Goal: Task Accomplishment & Management: Complete application form

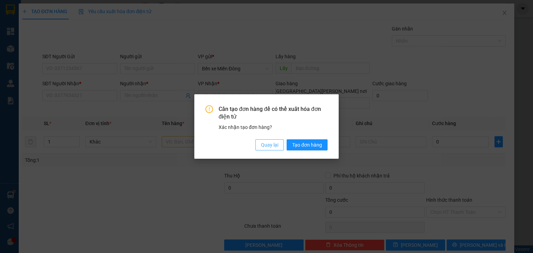
click at [273, 148] on span "Quay lại" at bounding box center [269, 145] width 17 height 8
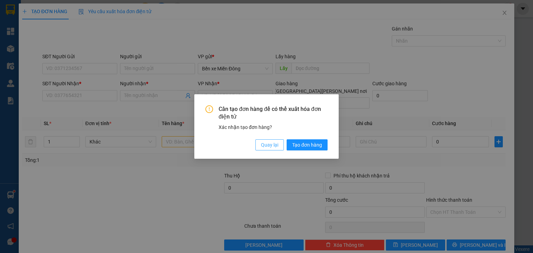
click at [271, 143] on span "Quay lại" at bounding box center [269, 145] width 17 height 8
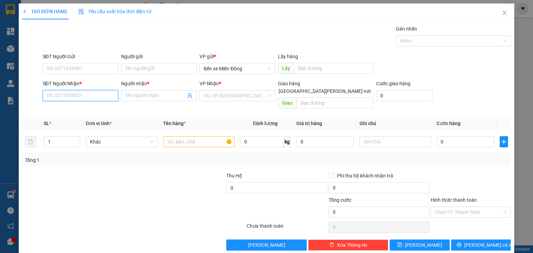
click at [107, 93] on input "SĐT Người Nhận *" at bounding box center [81, 95] width 76 height 11
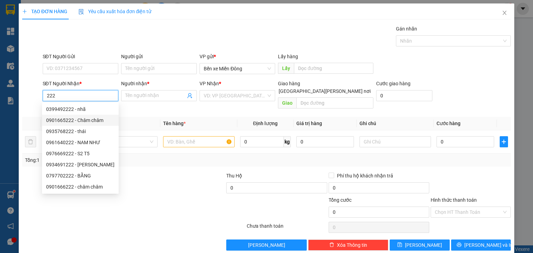
click at [100, 120] on div "0901665222 - Châm châm" at bounding box center [80, 121] width 68 height 8
type input "0901665222"
type input "Châm châm"
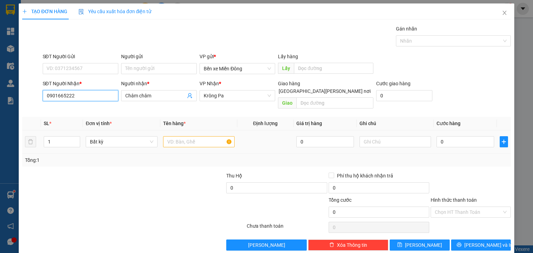
type input "0901665222"
click at [176, 136] on input "text" at bounding box center [199, 141] width 72 height 11
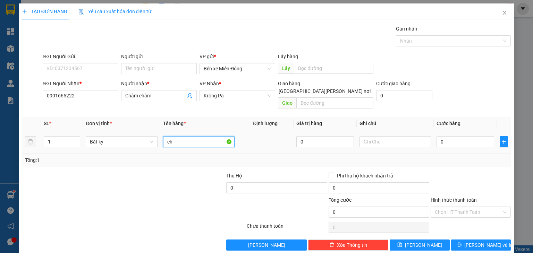
type input "c"
type input "thung"
click at [465, 136] on input "0" at bounding box center [466, 141] width 58 height 11
type input "08"
type input "8"
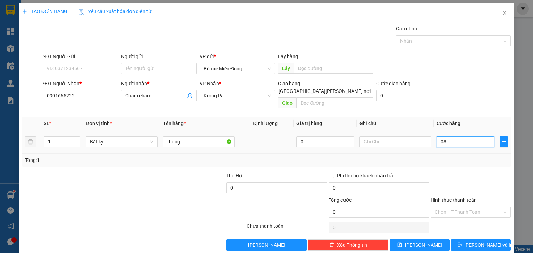
type input "8"
type input "080"
type input "80"
type input "80.000"
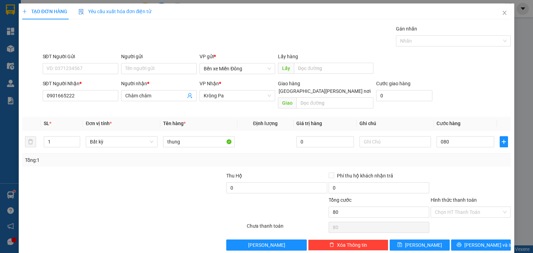
type input "80.000"
click at [481, 243] on div "TẠO ĐƠN HÀNG Yêu cầu xuất [PERSON_NAME] điện tử Transit Pickup Surcharge Ids Tr…" at bounding box center [267, 129] width 496 height 253
click at [479, 242] on span "[PERSON_NAME] và In" at bounding box center [489, 246] width 49 height 8
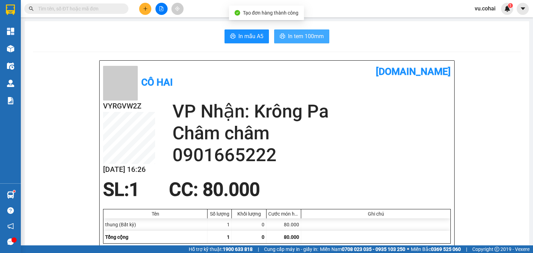
click at [288, 36] on span "In tem 100mm" at bounding box center [306, 36] width 36 height 9
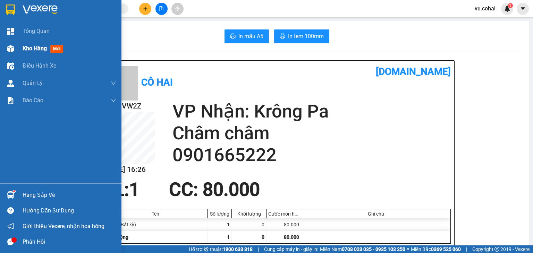
click at [30, 49] on span "Kho hàng" at bounding box center [35, 48] width 24 height 7
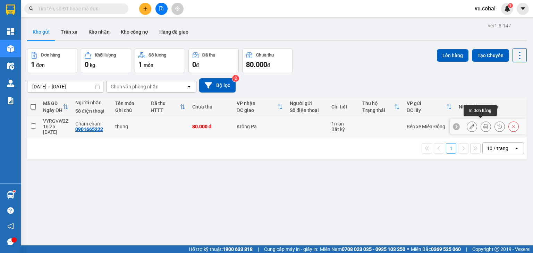
click at [484, 126] on icon at bounding box center [486, 126] width 5 height 5
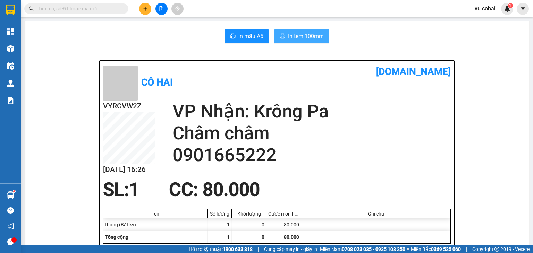
click at [310, 34] on span "In tem 100mm" at bounding box center [306, 36] width 36 height 9
